Goal: Task Accomplishment & Management: Manage account settings

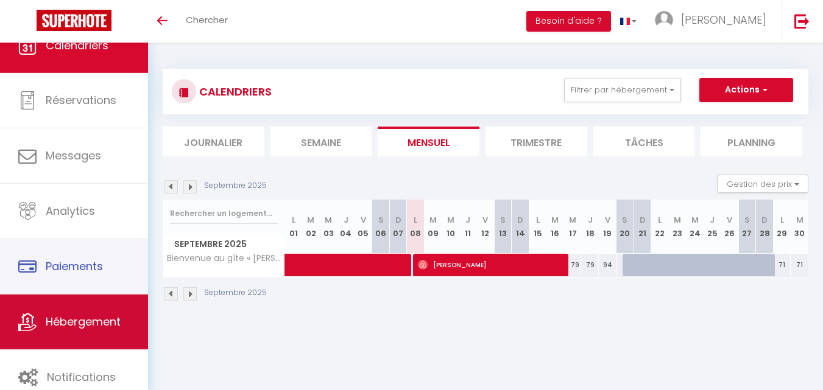
scroll to position [37, 0]
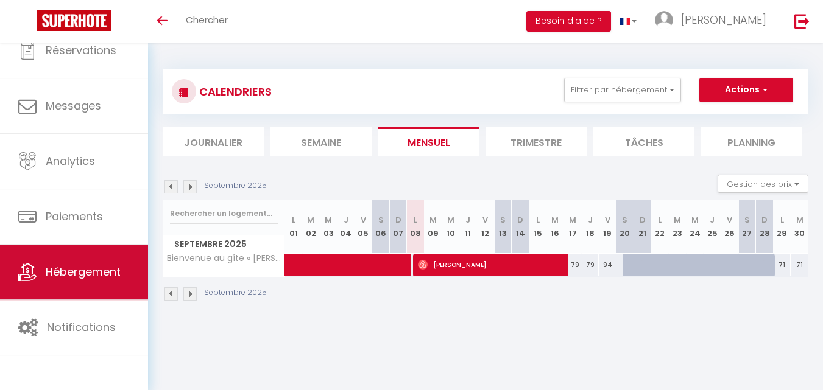
click at [105, 289] on link "Hébergement" at bounding box center [74, 272] width 148 height 55
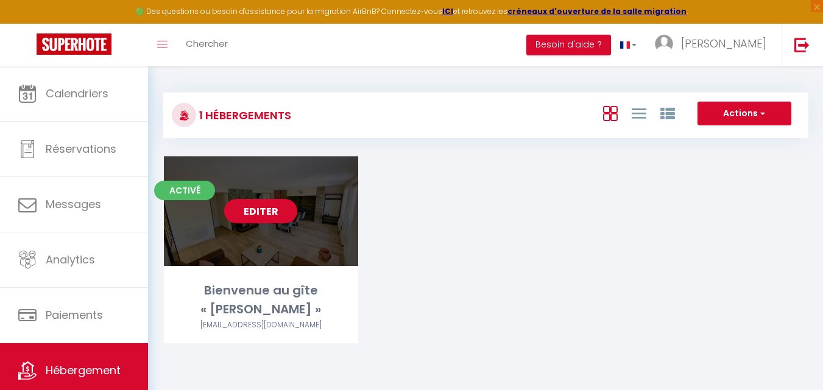
click at [275, 266] on div "Editer" at bounding box center [261, 212] width 194 height 110
select select "3"
select select "2"
select select "1"
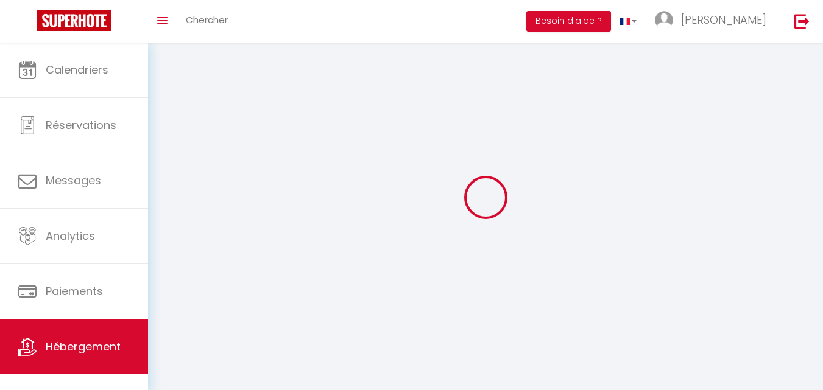
select select
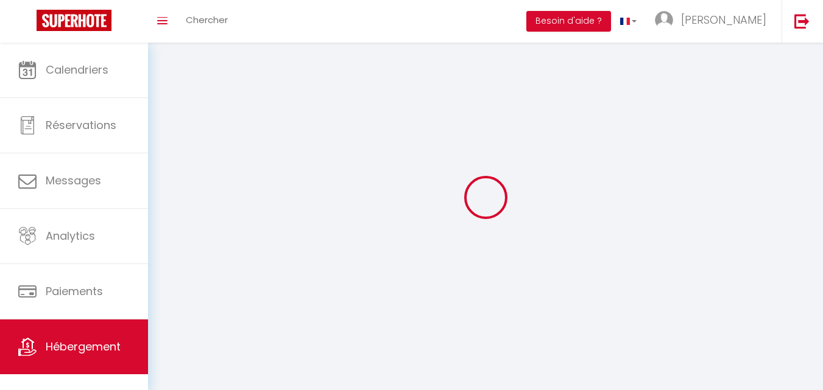
select select
checkbox input "false"
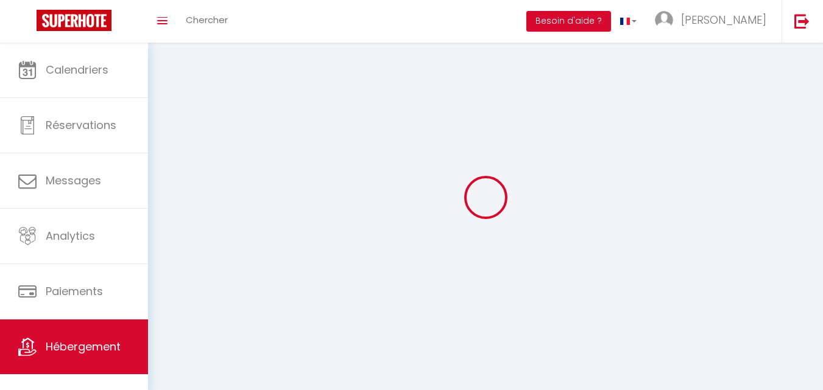
select select
select select "1"
select select "28"
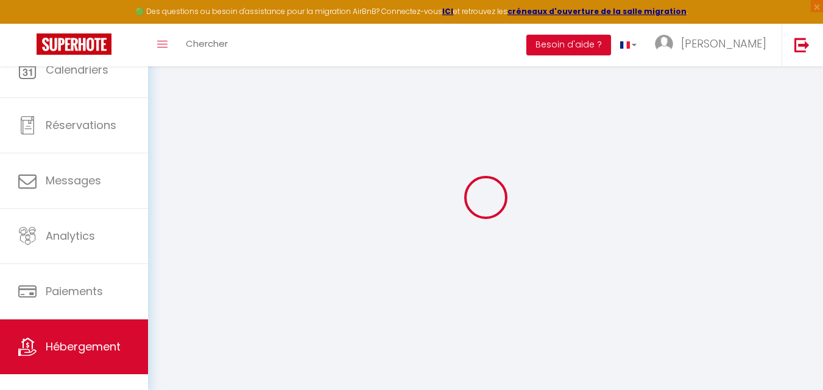
select select
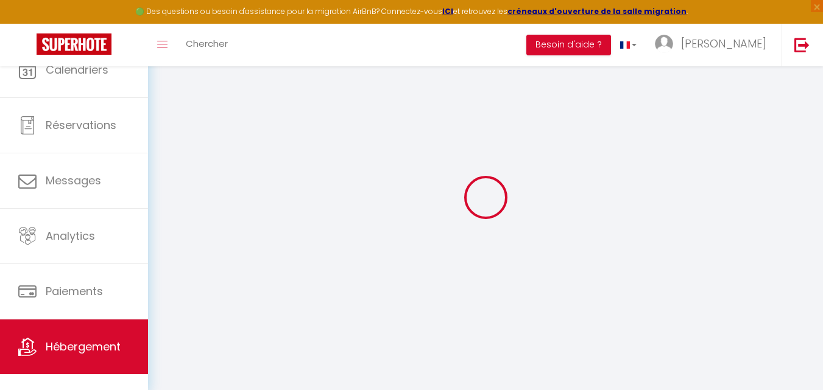
select select
checkbox input "false"
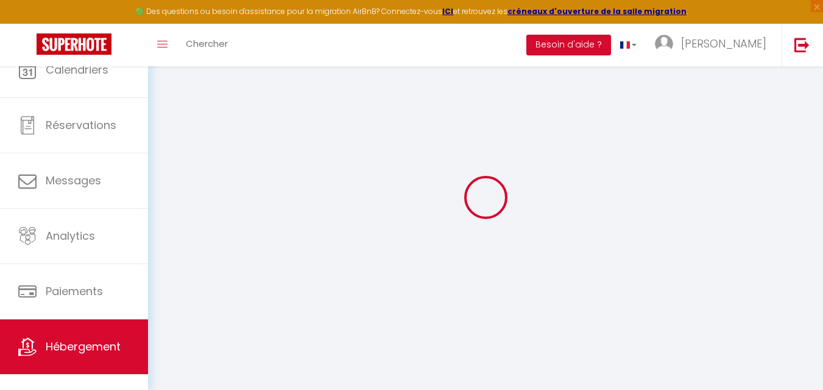
select select
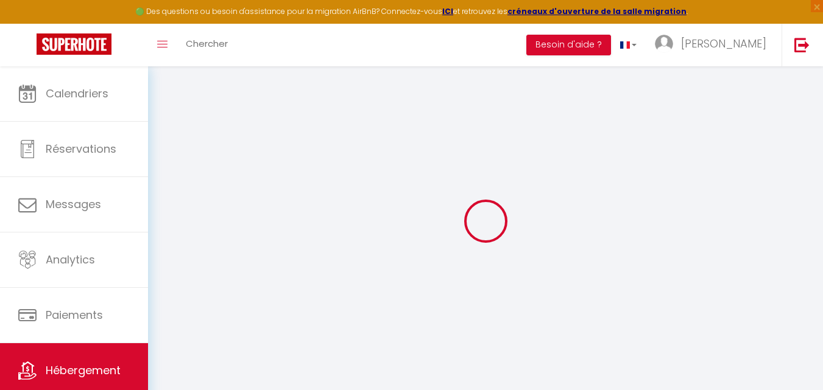
select select
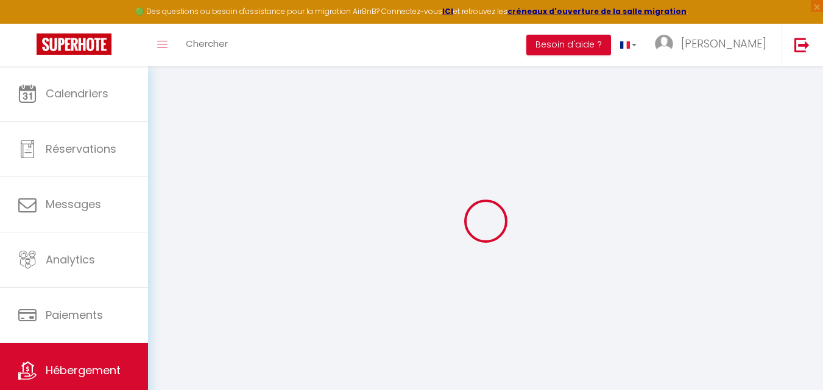
select select
checkbox input "false"
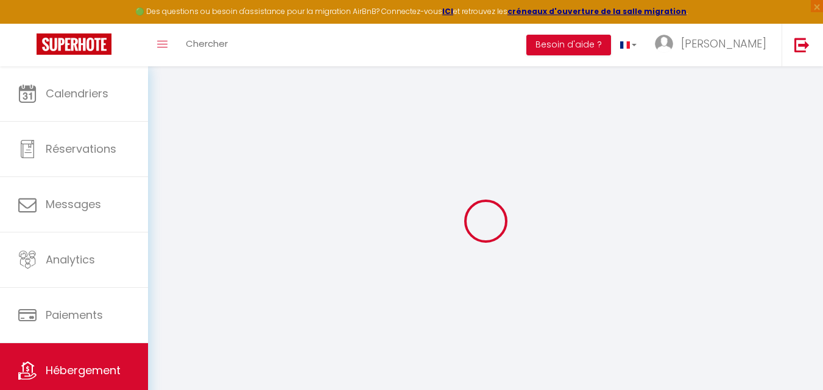
select select
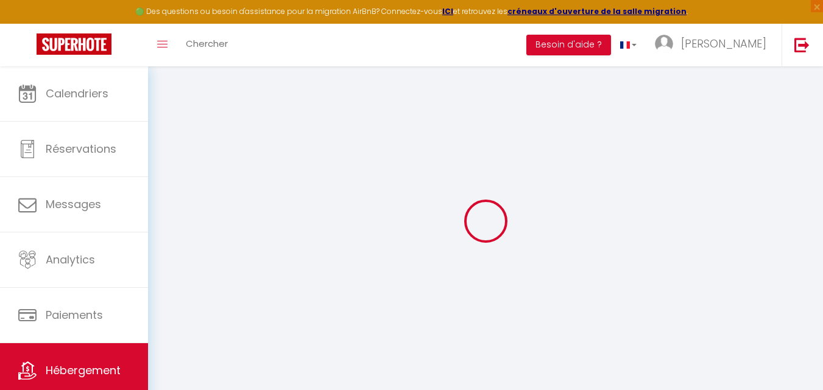
select select
checkbox input "false"
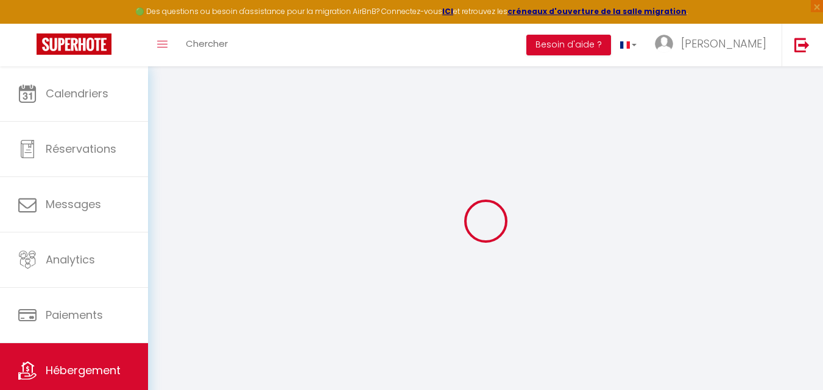
checkbox input "false"
select select
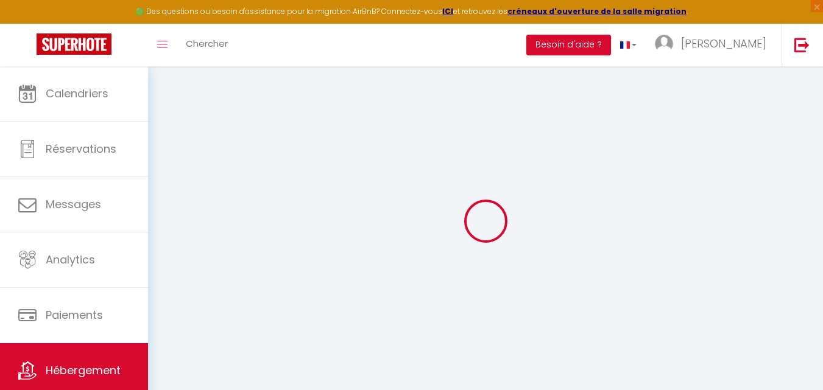
select select
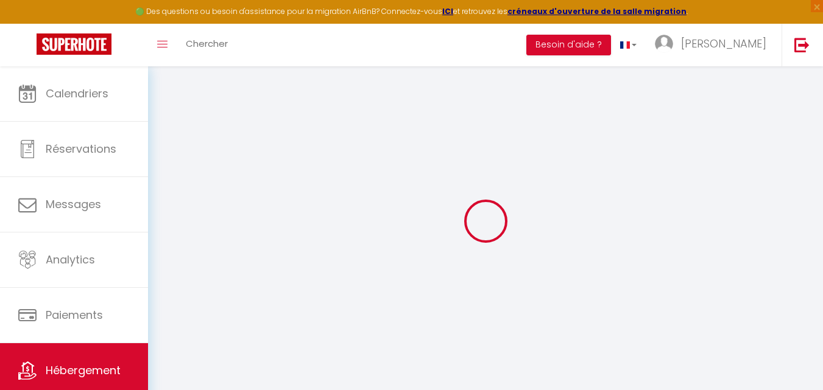
checkbox input "false"
select select
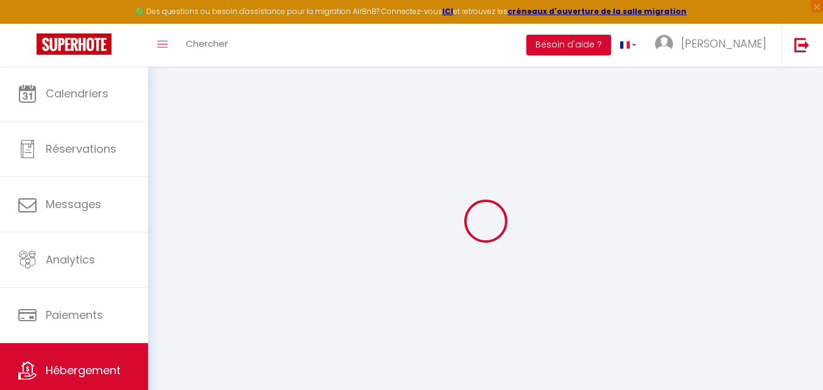
select select
type input "Bienvenue au gîte « [PERSON_NAME] »"
select select "houses"
select select "6"
select select "3"
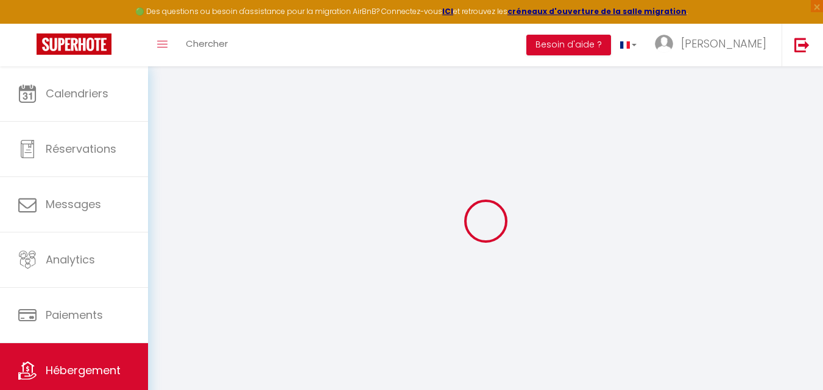
type input "79"
type input "60"
select select
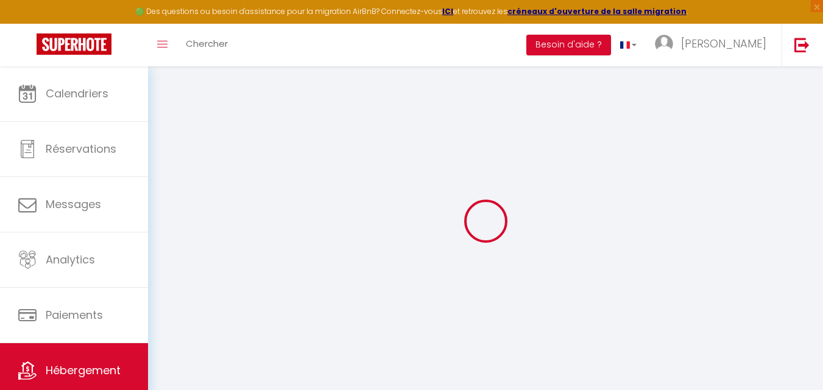
select select
type input "[STREET_ADDRESS]"
type input "76260"
type input "[GEOGRAPHIC_DATA]"
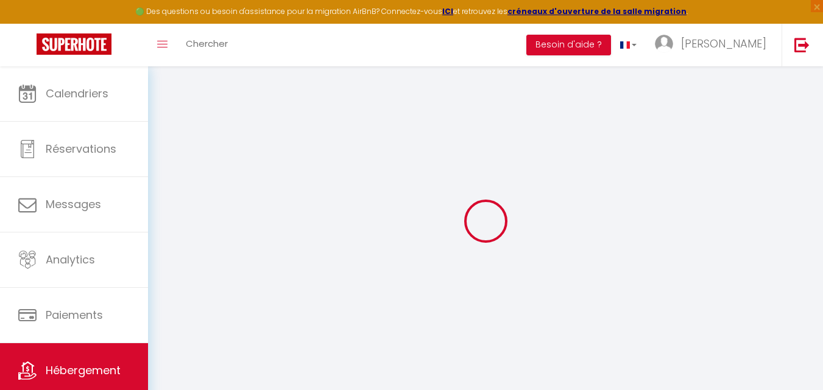
type input "[EMAIL_ADDRESS][DOMAIN_NAME]"
select select
checkbox input "false"
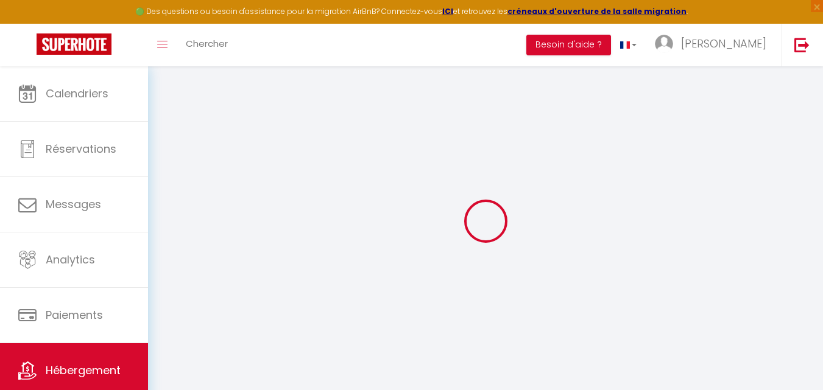
checkbox input "false"
select select
type input "0"
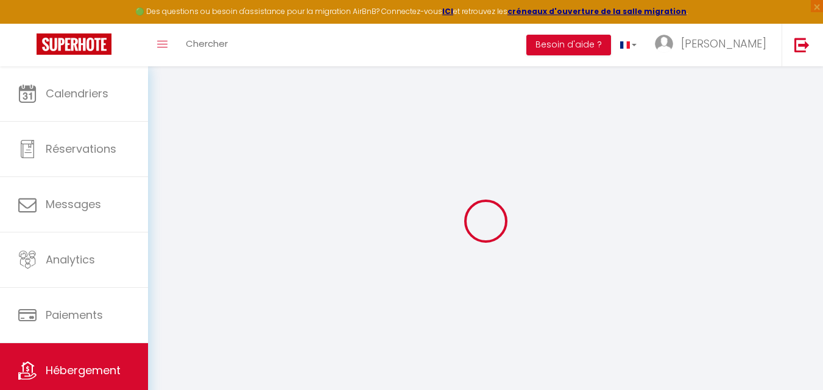
type input "0"
select select
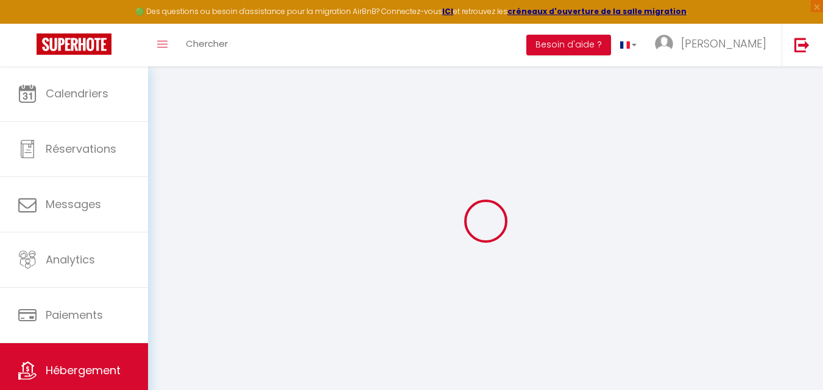
select select
checkbox input "false"
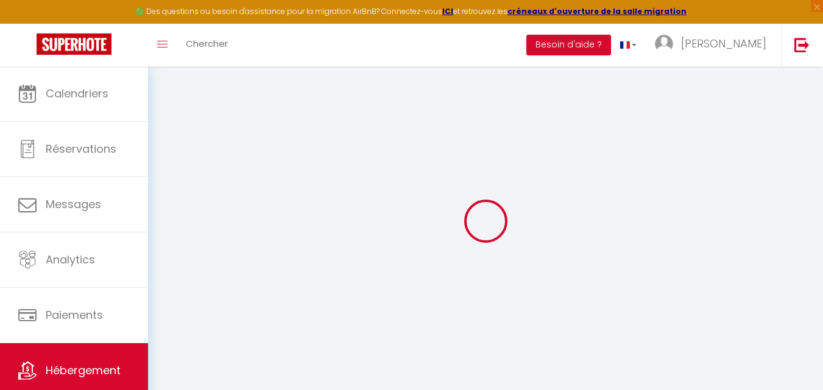
checkbox input "false"
select select
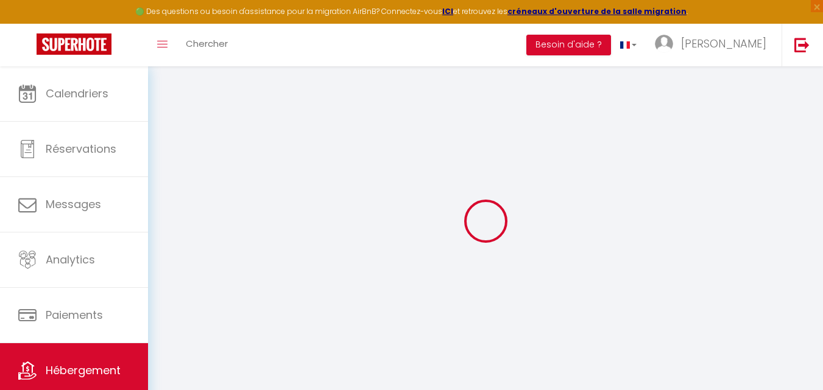
select select
checkbox input "false"
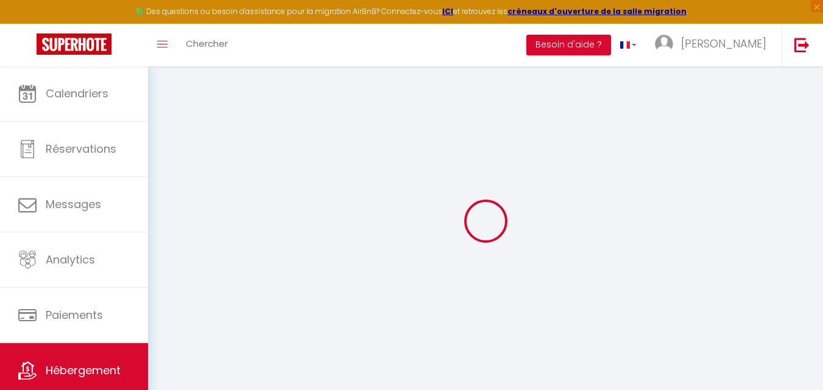
checkbox input "false"
select select
checkbox input "false"
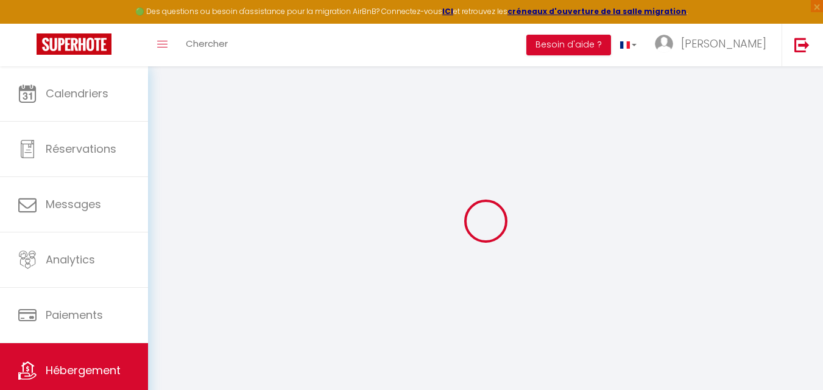
checkbox input "false"
select select "16:00"
select select "23:45"
select select "10:00"
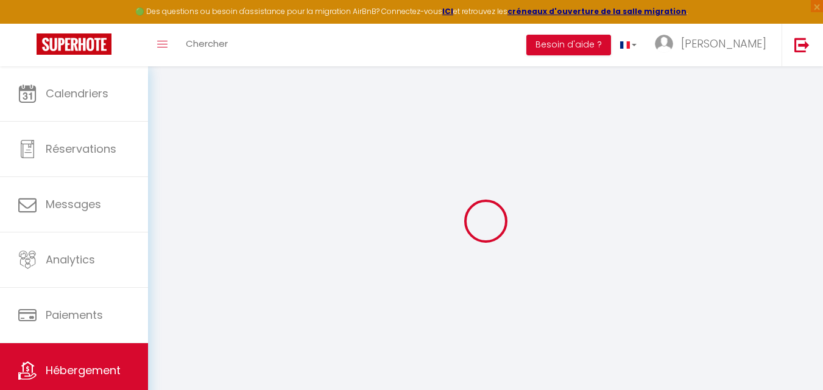
select select "30"
select select "120"
select select
checkbox input "false"
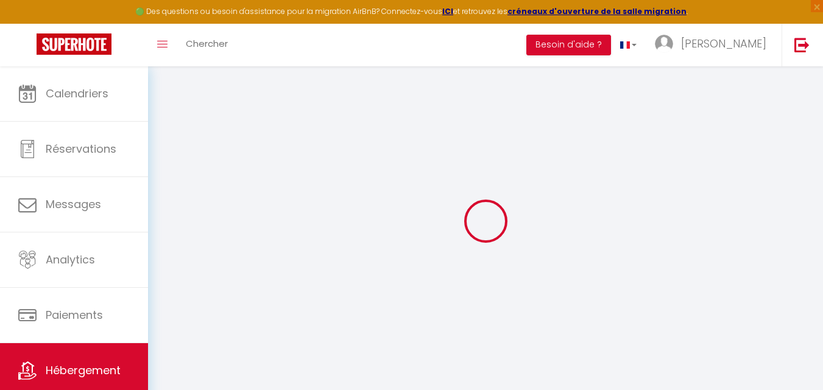
checkbox input "false"
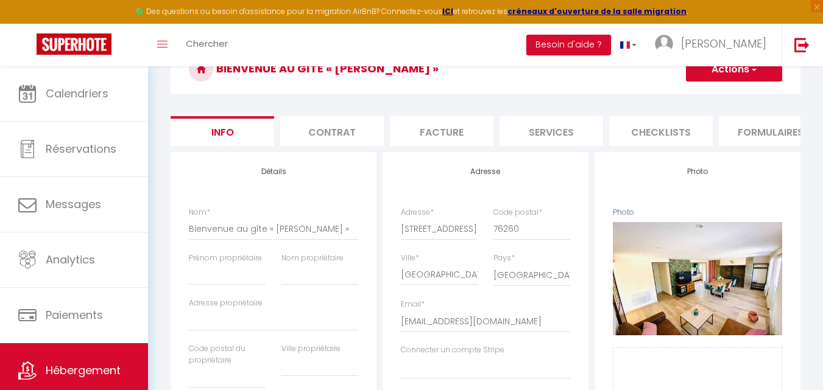
scroll to position [61, 0]
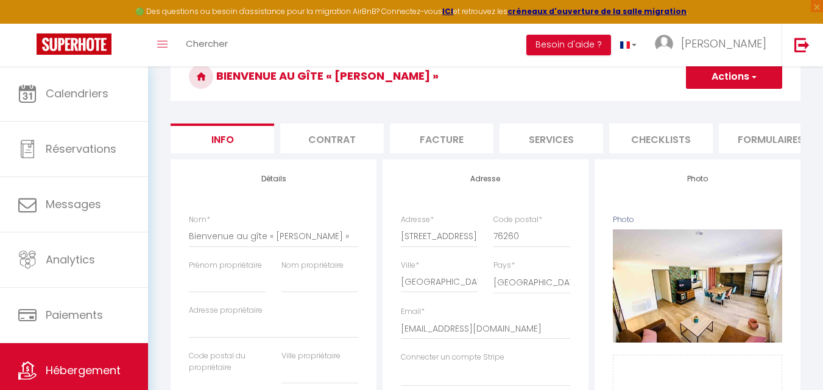
click at [552, 143] on li "Services" at bounding box center [551, 139] width 104 height 30
select select
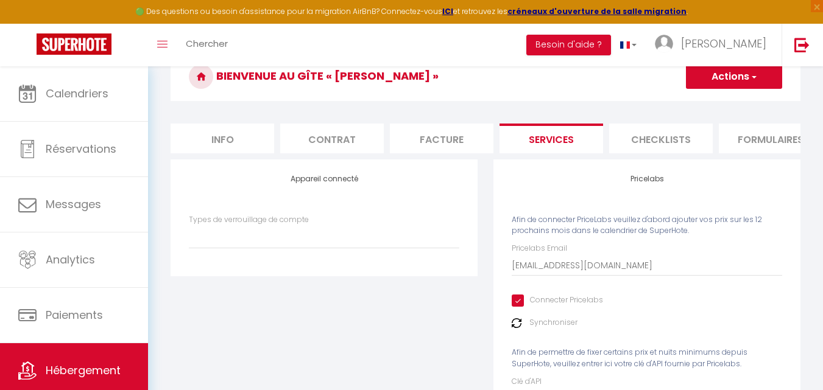
click at [645, 142] on li "Checklists" at bounding box center [661, 139] width 104 height 30
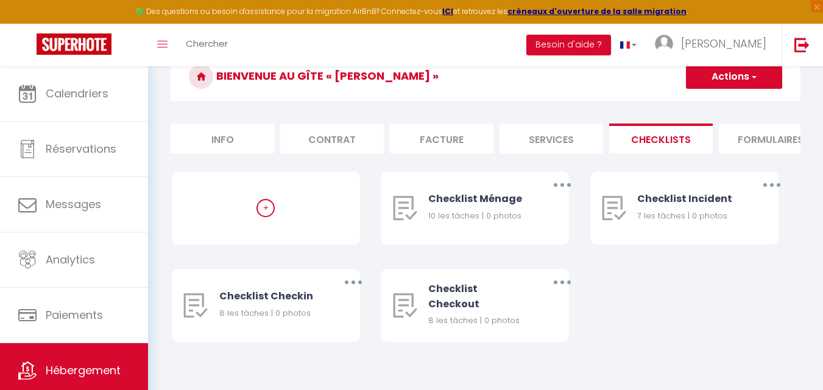
click at [738, 147] on li "Formulaires" at bounding box center [771, 139] width 104 height 30
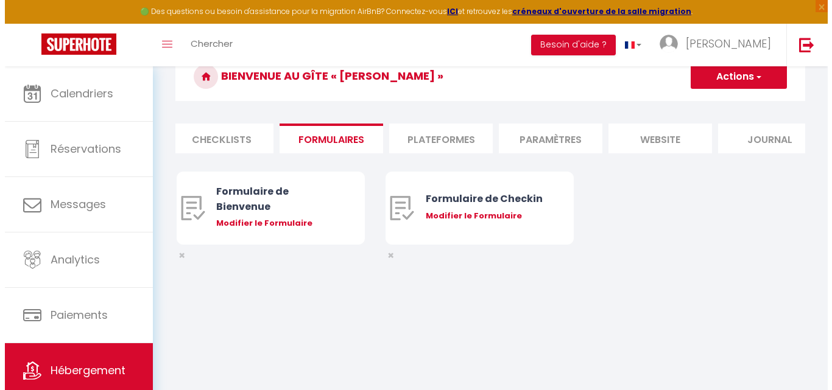
scroll to position [0, 467]
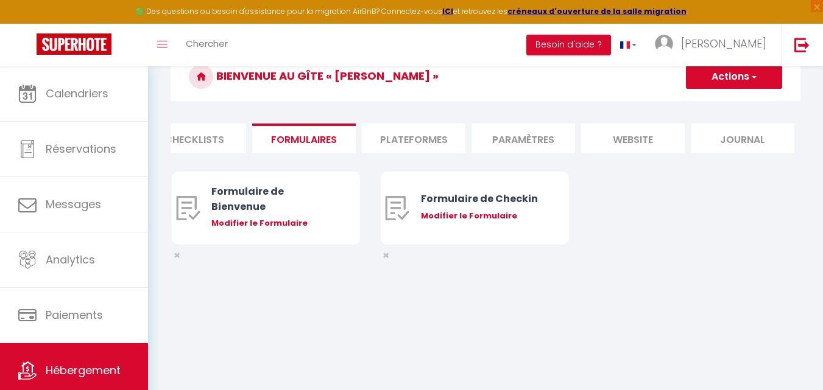
click at [436, 141] on li "Plateformes" at bounding box center [414, 139] width 104 height 30
select select
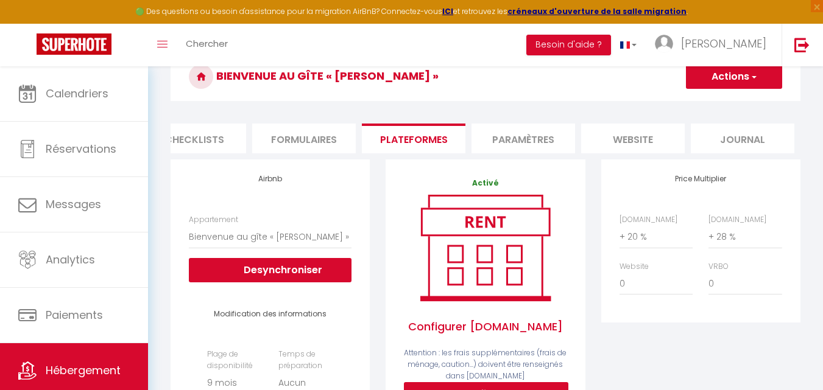
click at [525, 147] on li "Paramètres" at bounding box center [523, 139] width 104 height 30
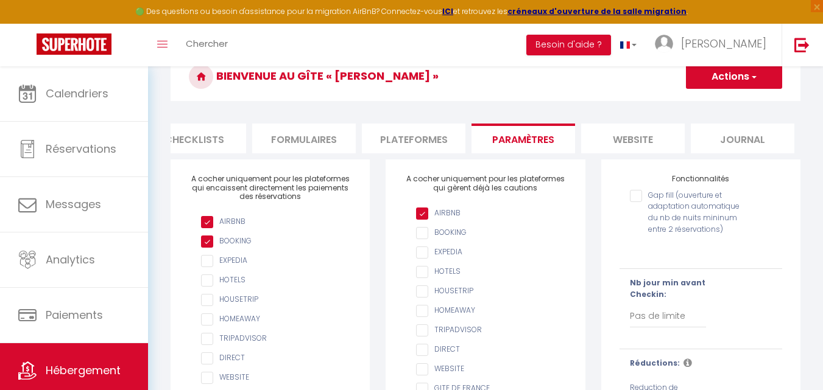
click at [620, 144] on li "website" at bounding box center [633, 139] width 104 height 30
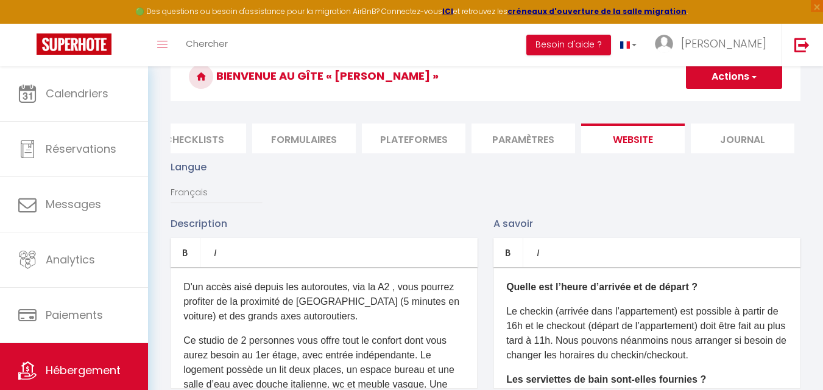
click at [701, 145] on li "Journal" at bounding box center [743, 139] width 104 height 30
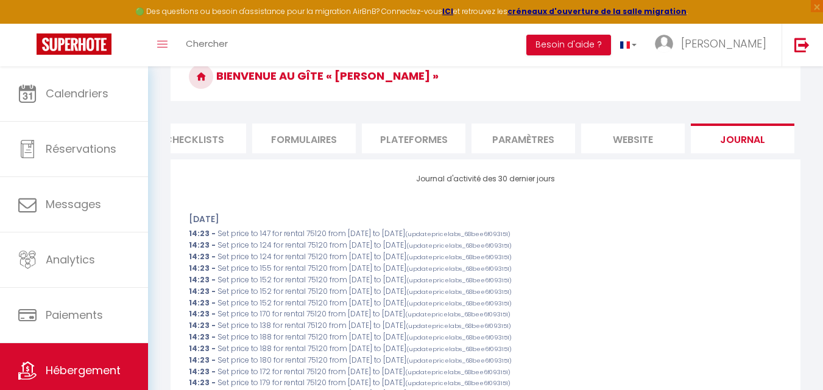
click at [288, 142] on li "Formulaires" at bounding box center [304, 139] width 104 height 30
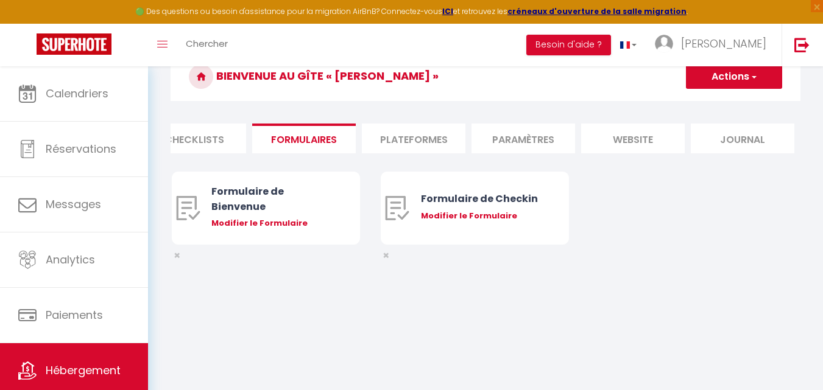
select select
click at [471, 222] on div "Modifier le Formulaire" at bounding box center [483, 216] width 124 height 12
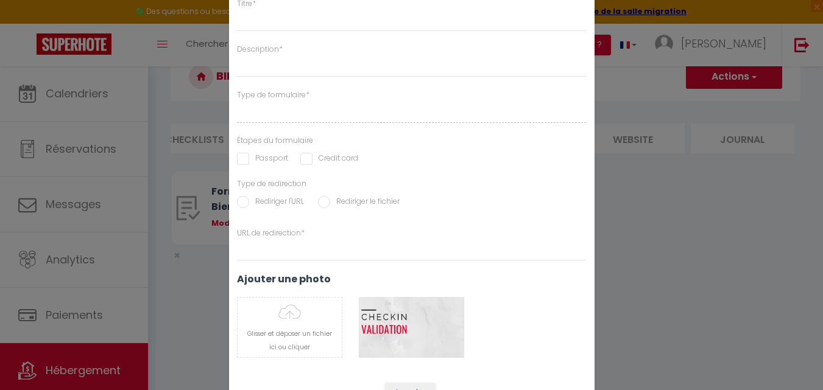
type input "Formulaire de Checkin"
type input "Afin de confirmer votre arrivée et recevoir la procédure d'accès à l'appartemen…"
select select "[object Object]"
radio input "true"
type input "[URL][DOMAIN_NAME]"
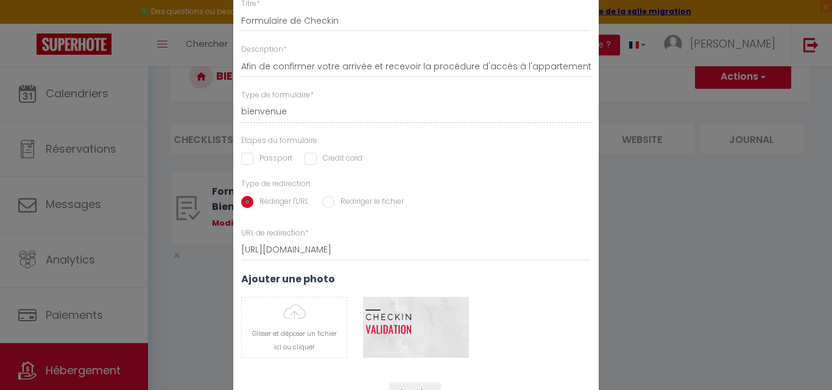
click at [186, 344] on div "Modifier le Formulaire × Titre * Formulaire de Checkin Description * Afin de co…" at bounding box center [416, 195] width 832 height 390
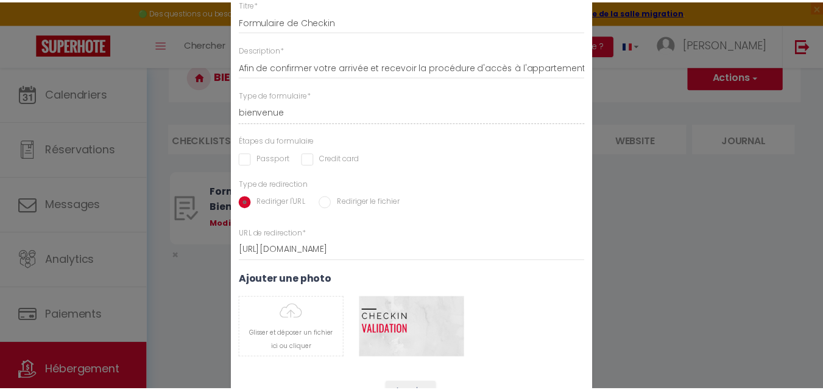
scroll to position [60, 0]
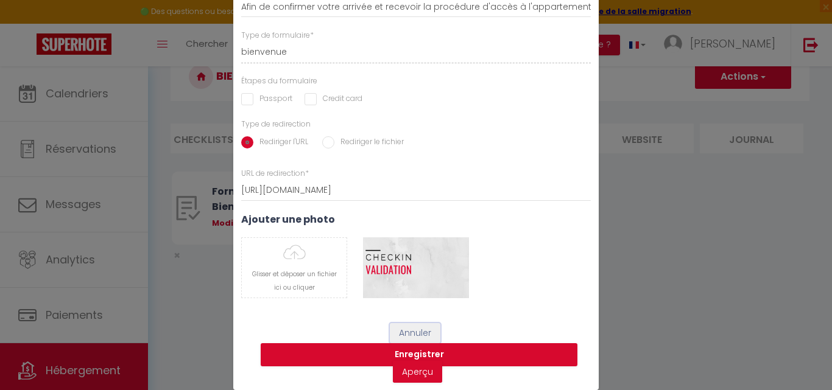
click at [422, 331] on button "Annuler" at bounding box center [415, 333] width 51 height 21
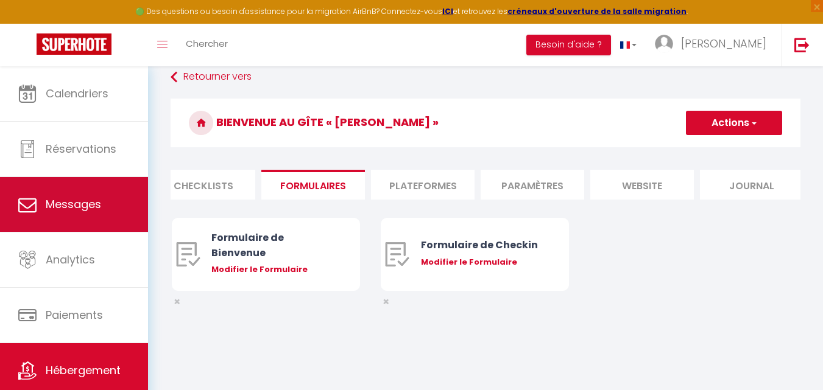
scroll to position [0, 0]
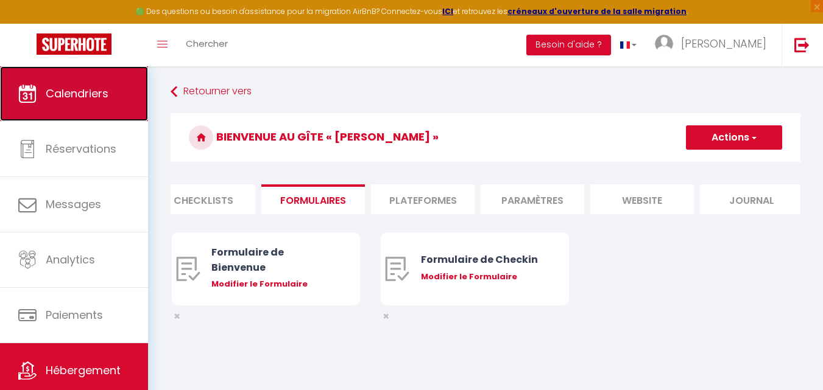
click at [69, 110] on link "Calendriers" at bounding box center [74, 93] width 148 height 55
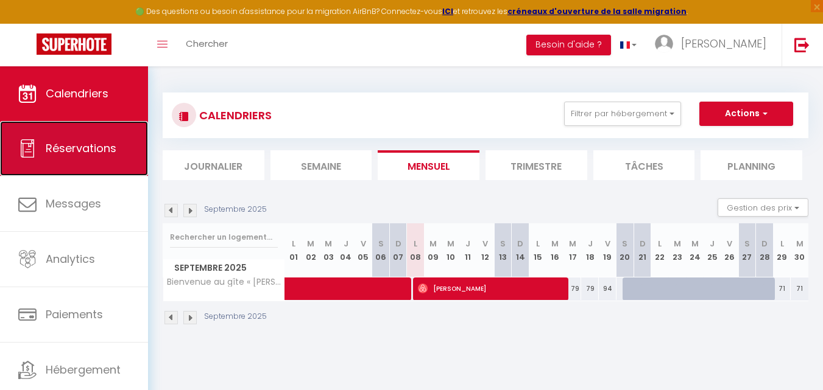
click at [66, 153] on span "Réservations" at bounding box center [81, 148] width 71 height 15
select select "not_cancelled"
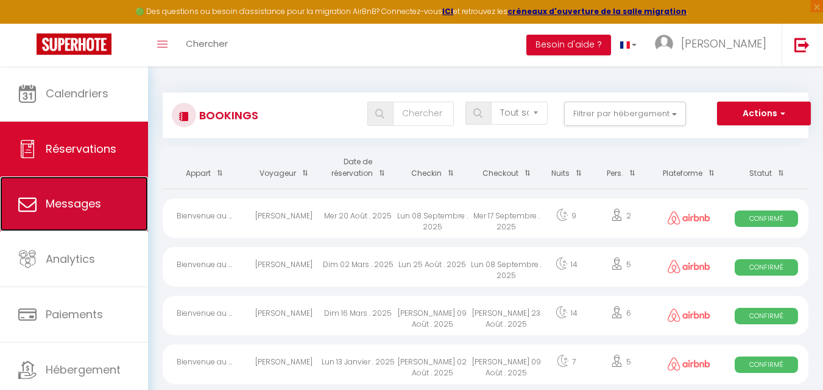
click at [79, 213] on link "Messages" at bounding box center [74, 204] width 148 height 55
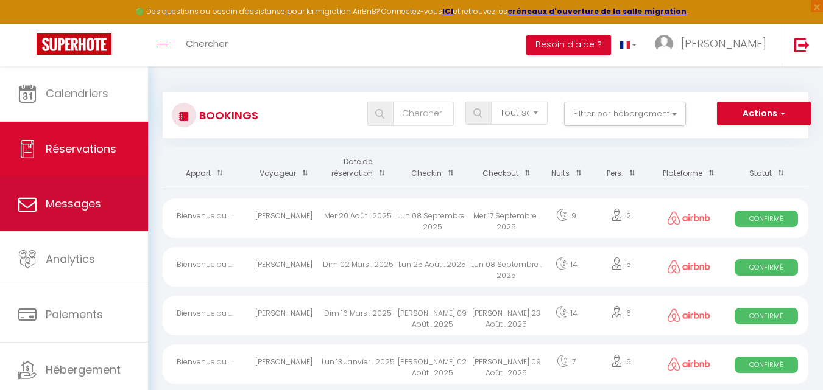
select select "message"
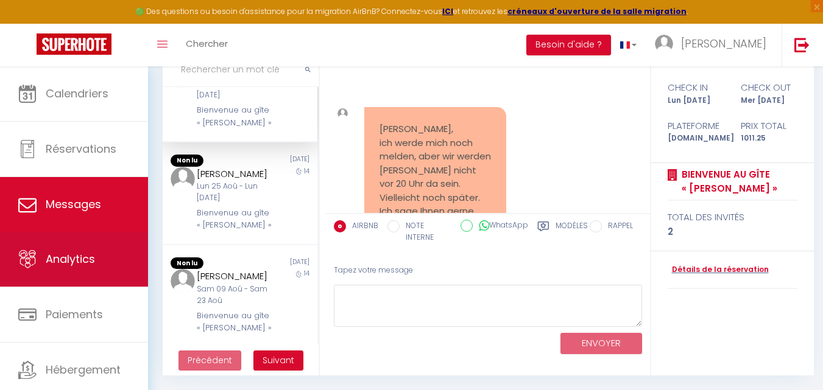
scroll to position [61, 0]
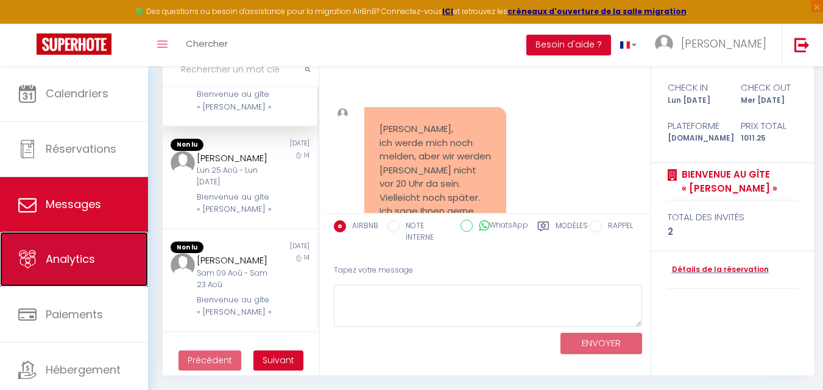
click at [61, 250] on link "Analytics" at bounding box center [74, 259] width 148 height 55
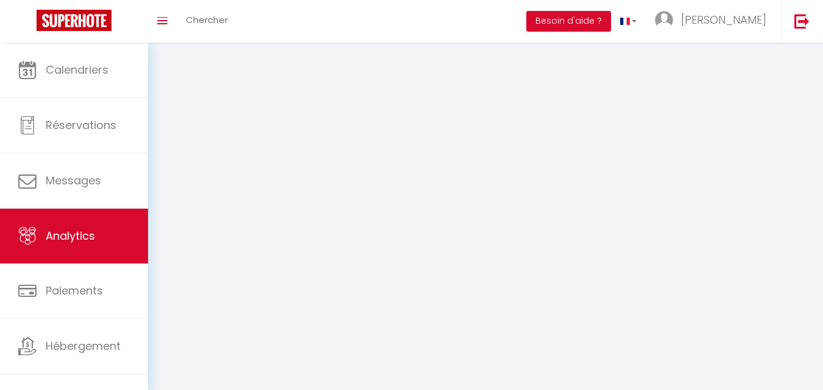
select select "2025"
select select "9"
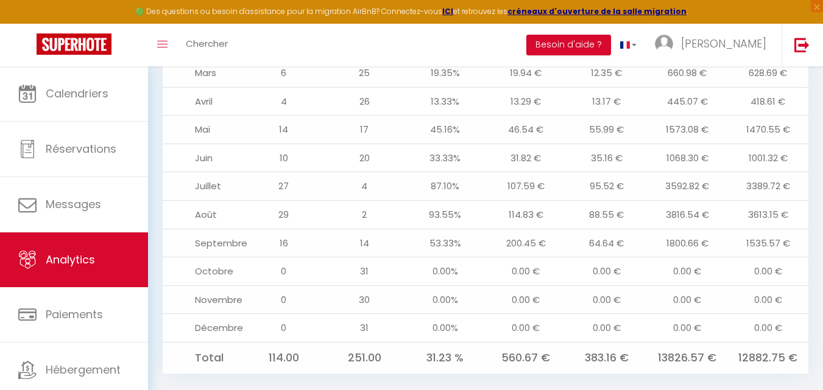
scroll to position [1367, 0]
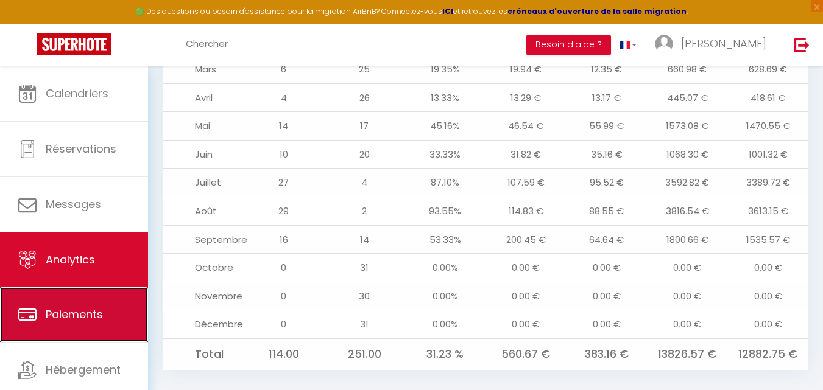
click at [74, 310] on span "Paiements" at bounding box center [74, 314] width 57 height 15
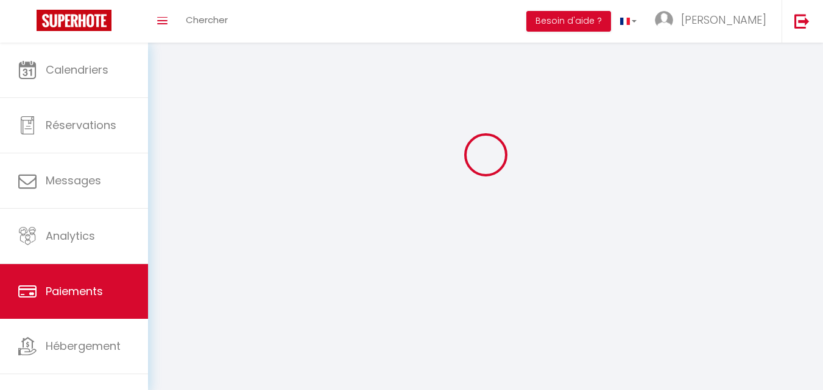
scroll to position [43, 0]
select select "2"
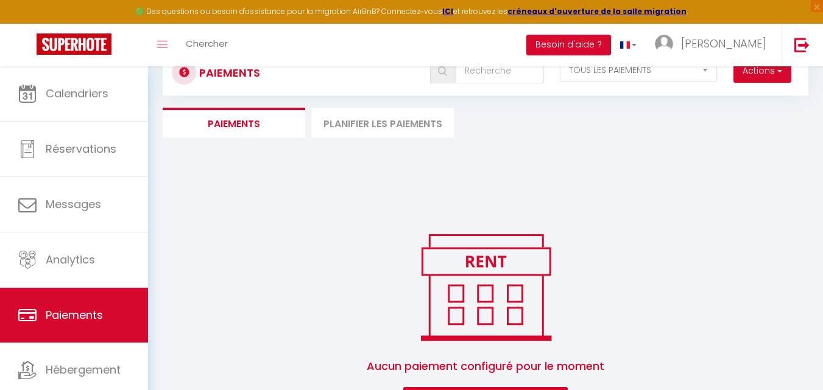
scroll to position [79, 0]
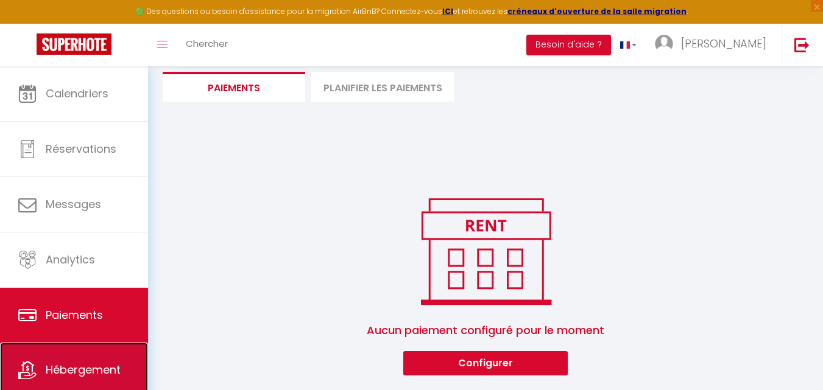
click at [109, 369] on span "Hébergement" at bounding box center [83, 369] width 75 height 15
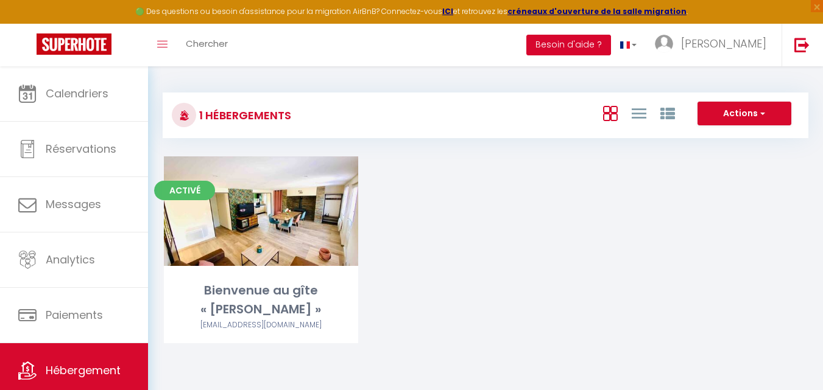
click at [609, 49] on button "Besoin d'aide ?" at bounding box center [568, 45] width 85 height 21
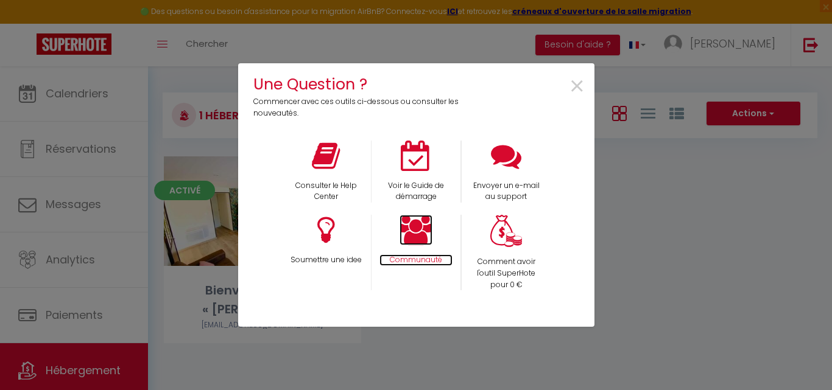
click at [416, 230] on icon at bounding box center [416, 230] width 33 height 30
